Goal: Information Seeking & Learning: Understand process/instructions

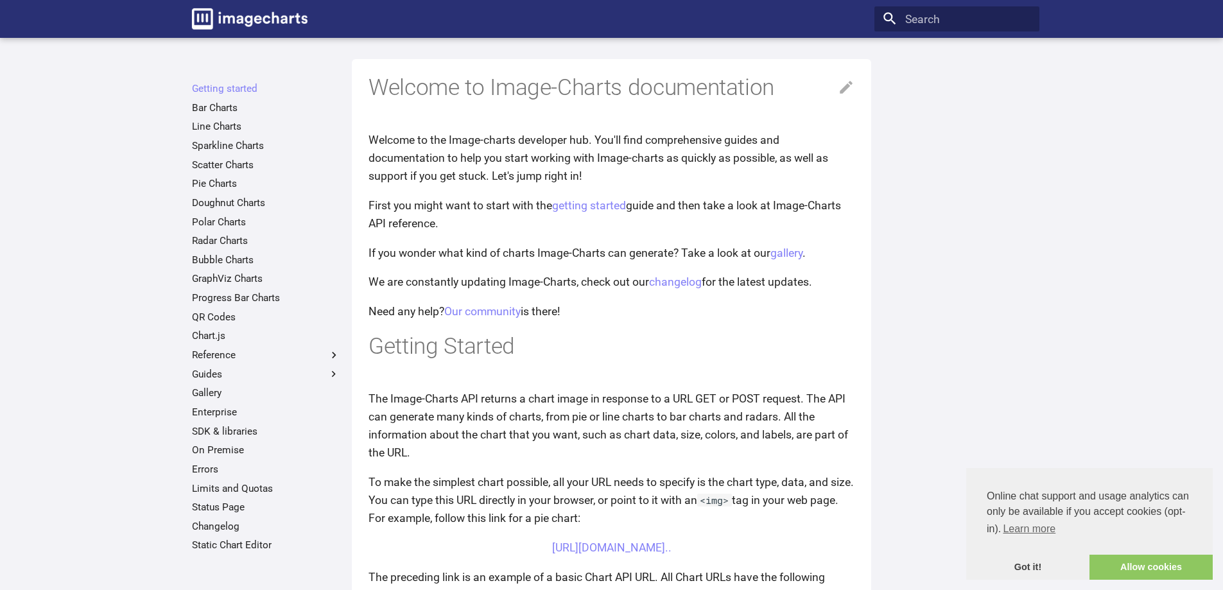
click at [221, 324] on ul "Getting started Bar Charts Line Charts Sparkline Charts Scatter Charts Pie Char…" at bounding box center [266, 316] width 165 height 469
click at [223, 319] on link "QR Codes" at bounding box center [266, 317] width 148 height 13
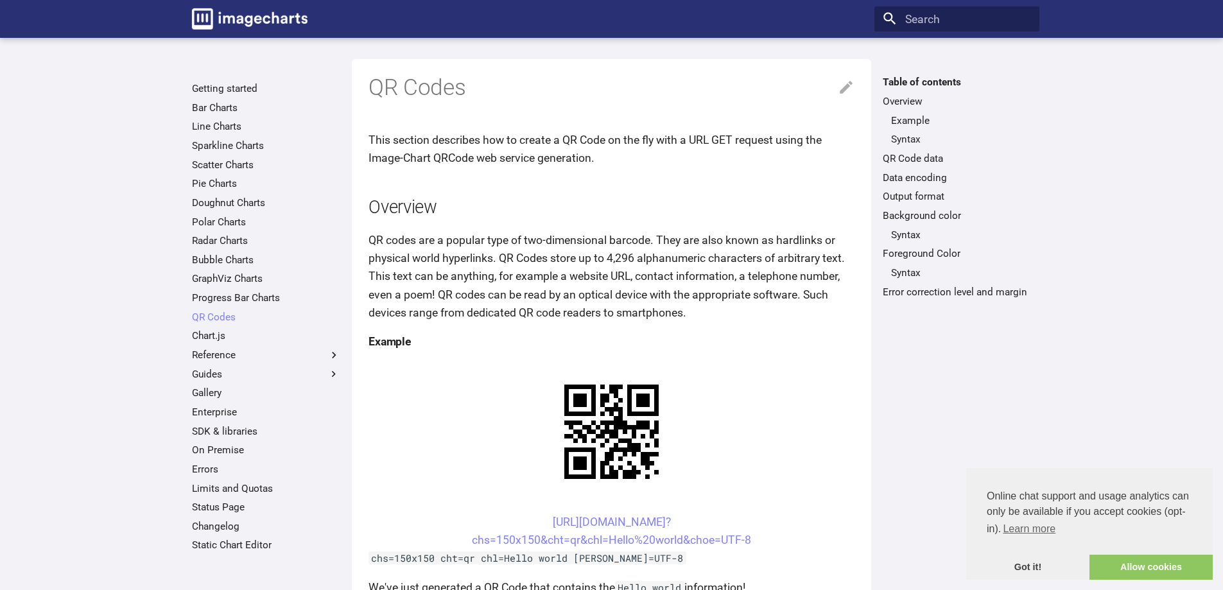
scroll to position [128, 0]
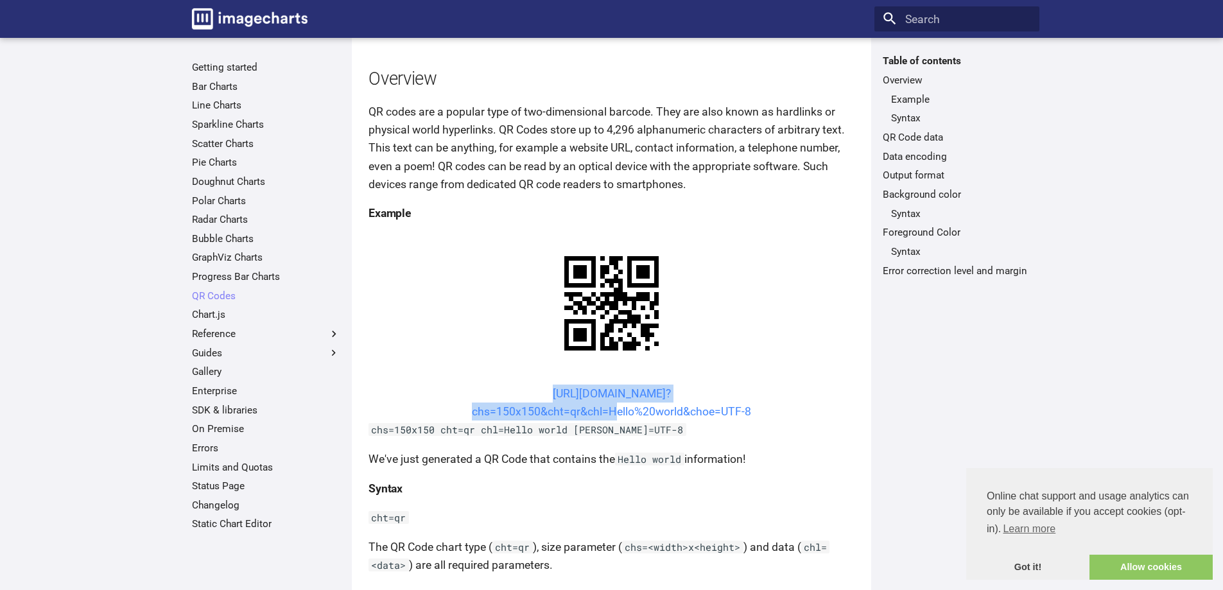
drag, startPoint x: 528, startPoint y: 269, endPoint x: 607, endPoint y: 285, distance: 79.9
click at [607, 385] on center "https://image-charts.com/chart? chs=150x150&cht=qr&chl=Hello%20world&choe=UTF-8" at bounding box center [611, 403] width 486 height 36
copy link "https://image-charts.com/chart? chs=150x150&cht=qr&chl="
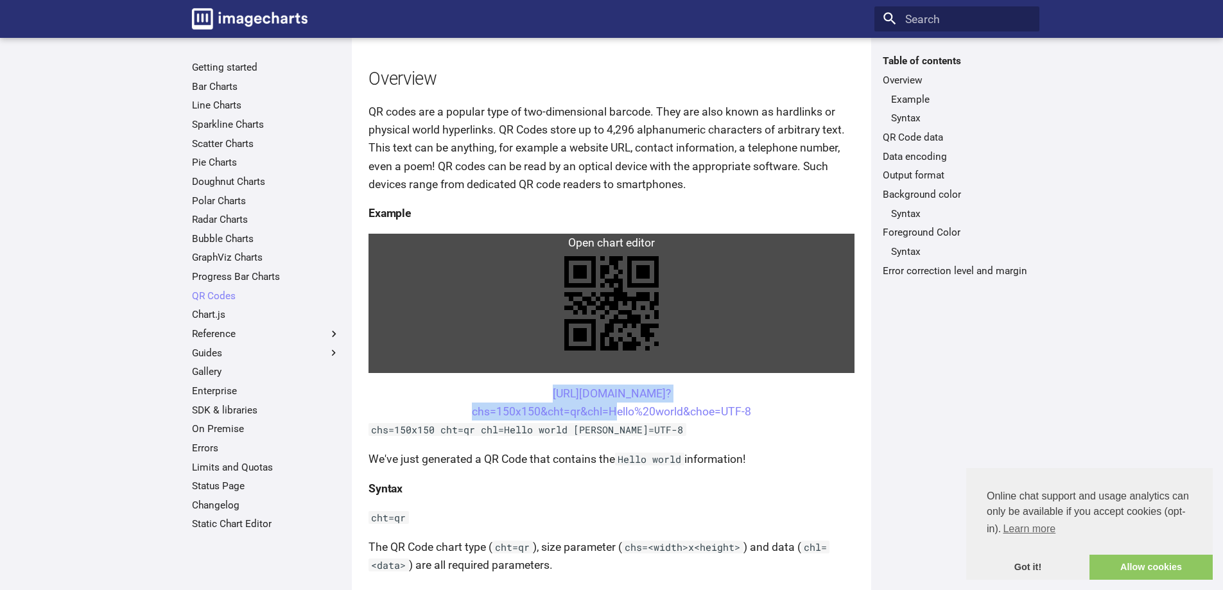
click at [381, 241] on link at bounding box center [611, 303] width 486 height 139
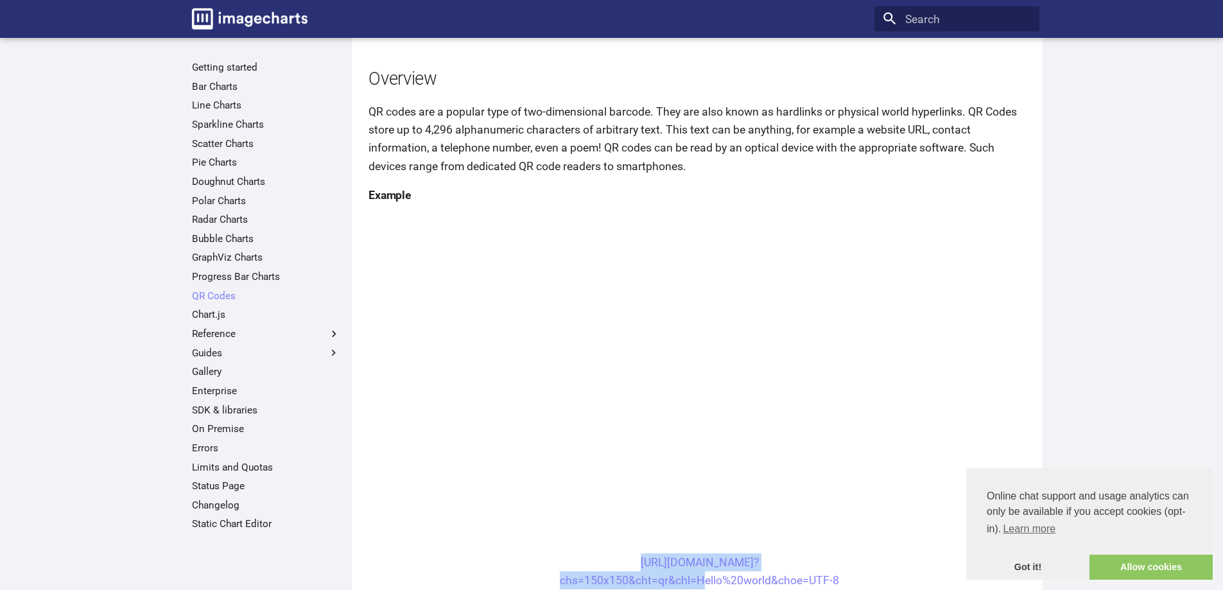
scroll to position [193, 0]
